Goal: Navigation & Orientation: Find specific page/section

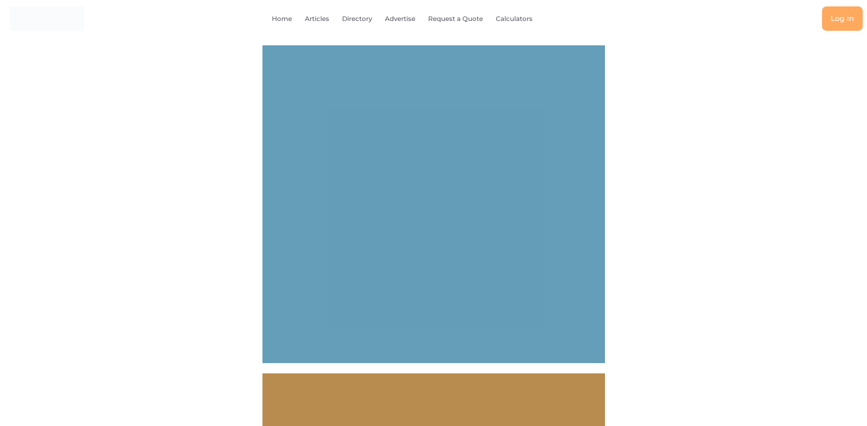
select select "694"
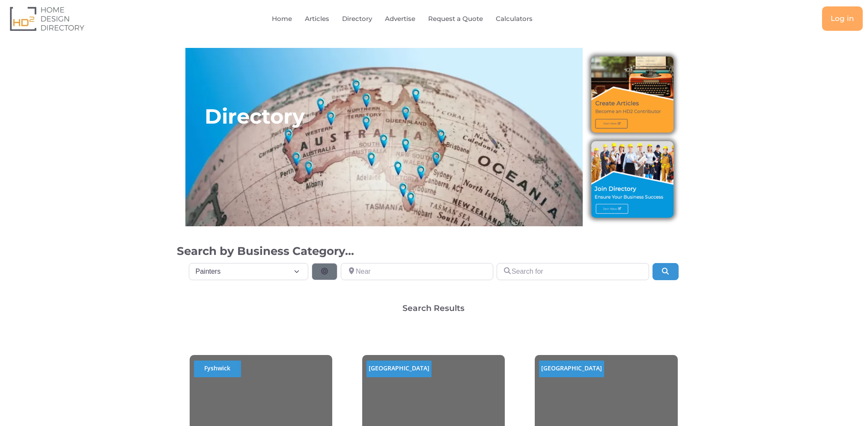
select select "694"
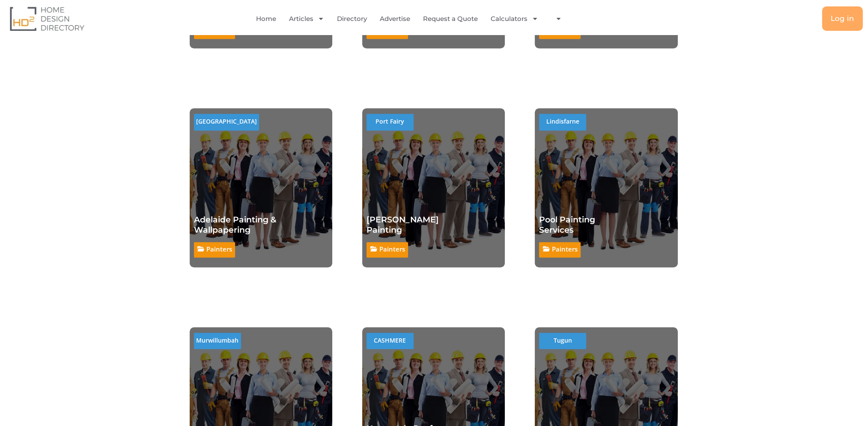
scroll to position [599, 0]
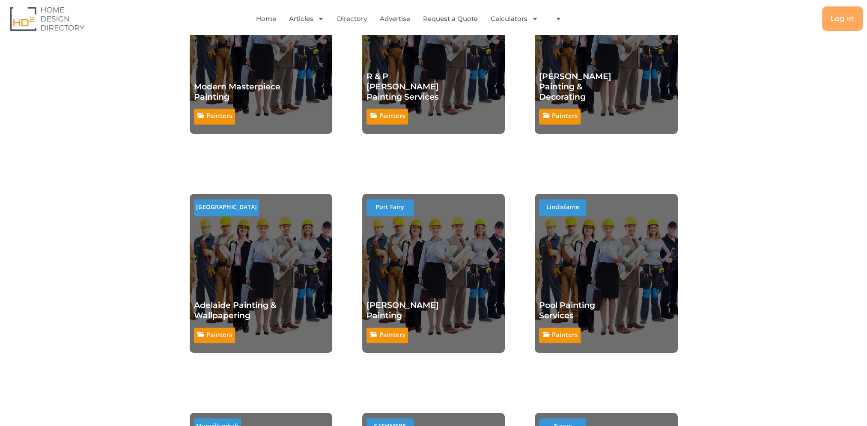
click at [603, 86] on h2 "[PERSON_NAME] Painting & Decorating" at bounding box center [584, 86] width 91 height 30
click at [563, 70] on div "[PERSON_NAME] Painting & Decorating Painters" at bounding box center [584, 100] width 91 height 60
click at [563, 73] on link "[PERSON_NAME] Painting & Decorating" at bounding box center [575, 86] width 72 height 30
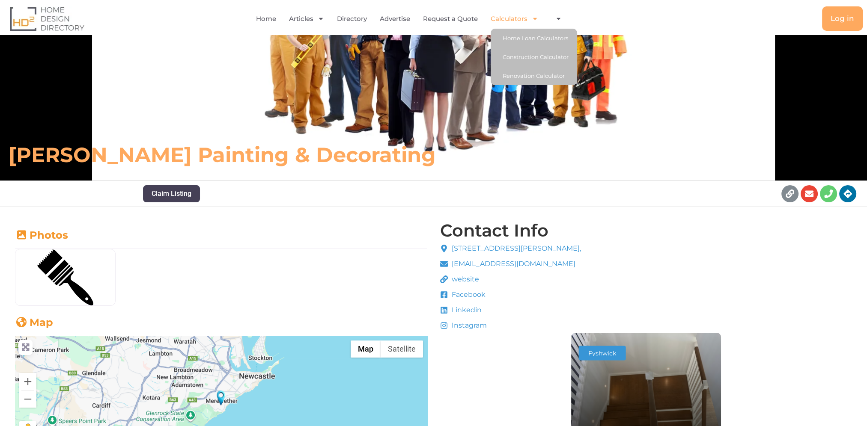
scroll to position [214, 0]
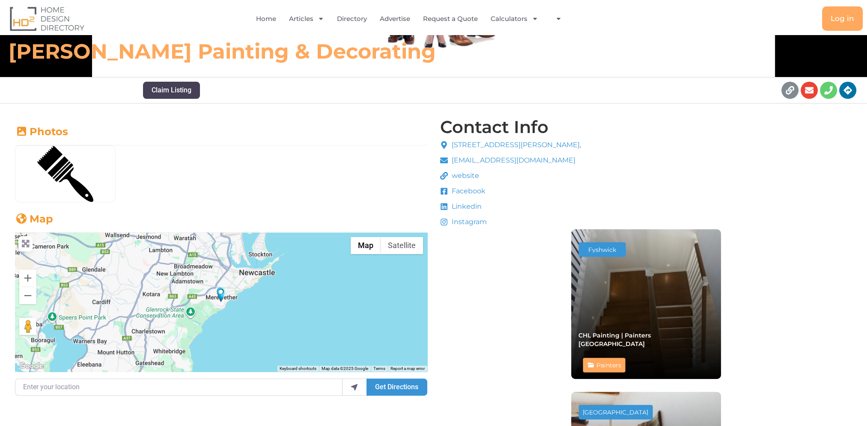
click at [461, 175] on span "website" at bounding box center [464, 176] width 30 height 10
